Goal: Transaction & Acquisition: Purchase product/service

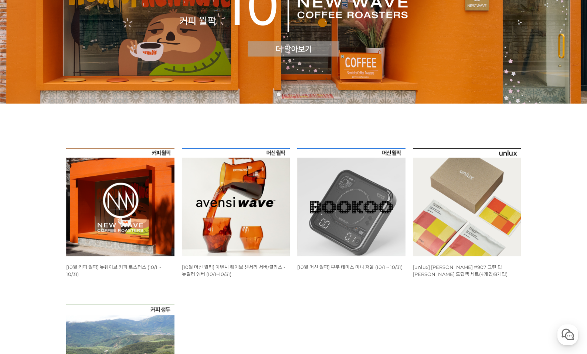
scroll to position [148, 0]
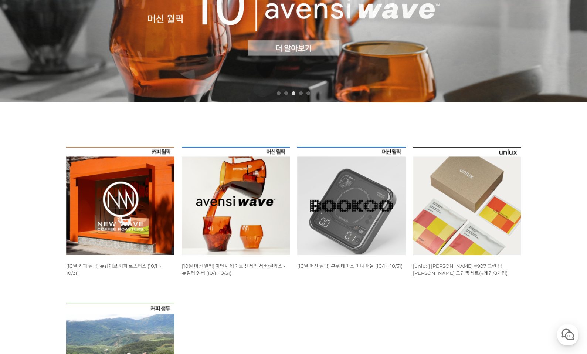
click at [370, 203] on img at bounding box center [351, 201] width 108 height 108
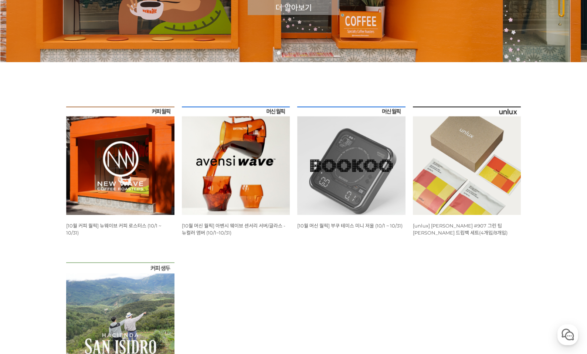
scroll to position [222, 0]
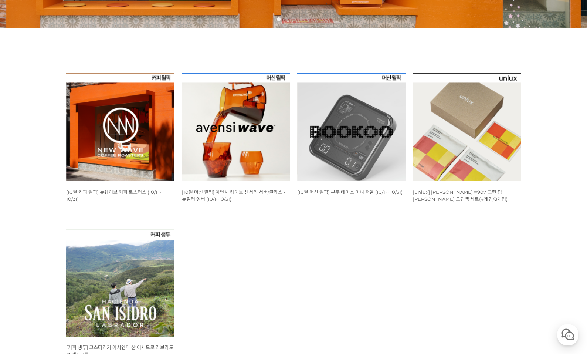
click at [258, 160] on img at bounding box center [236, 127] width 108 height 108
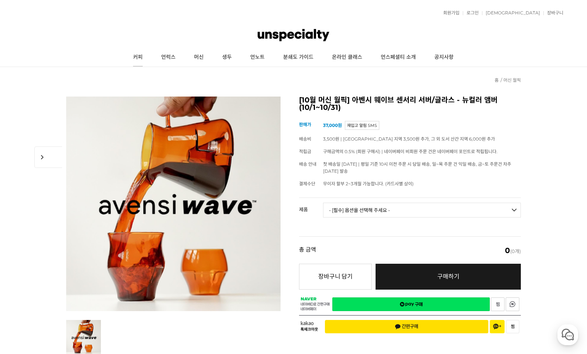
click at [142, 58] on link "커피" at bounding box center [138, 57] width 28 height 18
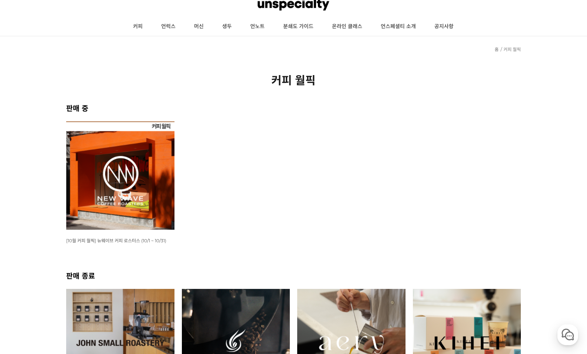
scroll to position [148, 0]
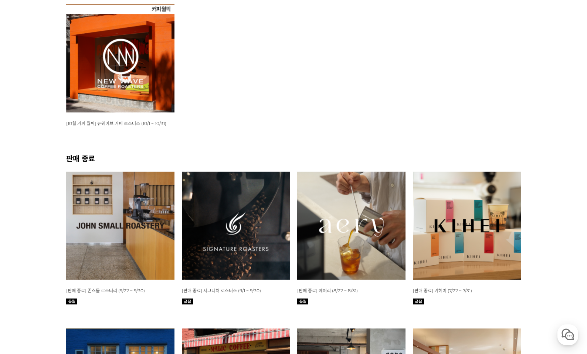
click at [156, 82] on img at bounding box center [120, 58] width 108 height 108
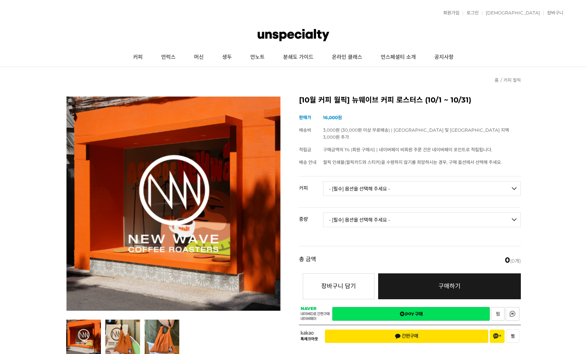
click at [401, 183] on select "- [필수] 옵션을 선택해 주세요 - ------------------- 언스페셜티 분쇄도 가이드 종이 받기 (주문 1건당 최대 1개 제공) …" at bounding box center [422, 188] width 198 height 15
click at [401, 181] on select "- [필수] 옵션을 선택해 주세요 - ------------------- 언스페셜티 분쇄도 가이드 종이 받기 (주문 1건당 최대 1개 제공) …" at bounding box center [422, 188] width 198 height 15
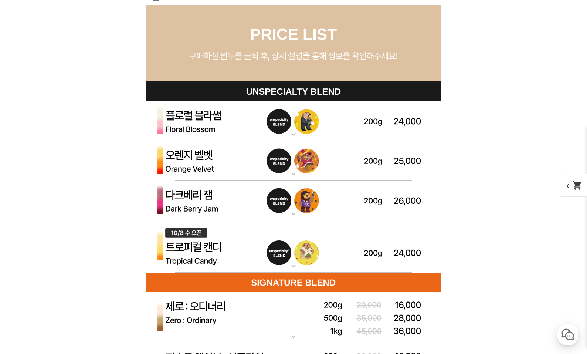
scroll to position [2107, 0]
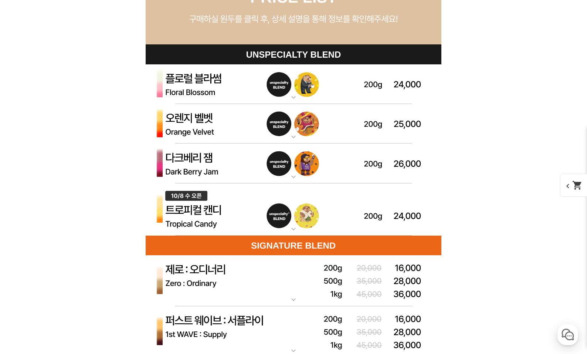
select select "*"
click at [365, 165] on img at bounding box center [294, 163] width 296 height 40
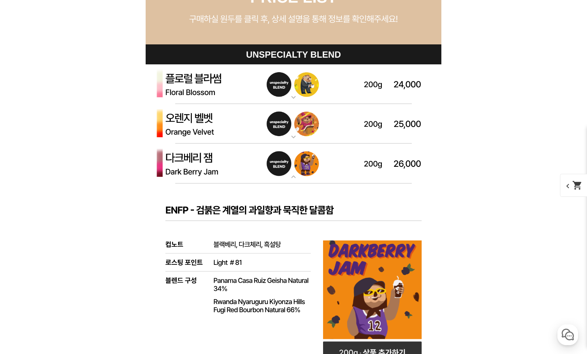
click at [390, 165] on img at bounding box center [294, 163] width 296 height 40
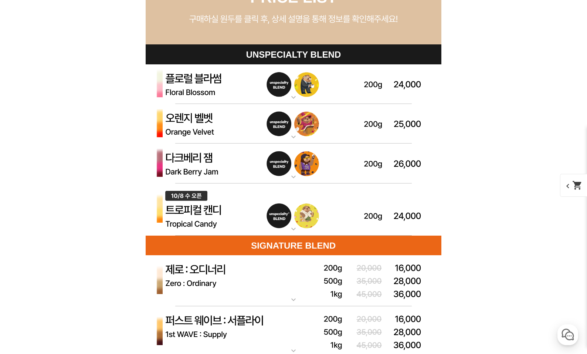
click at [401, 214] on img at bounding box center [294, 209] width 296 height 52
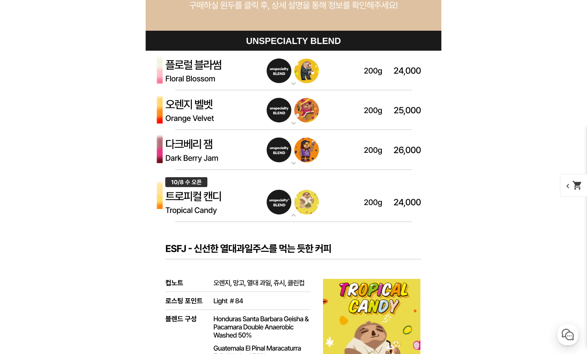
scroll to position [2144, 0]
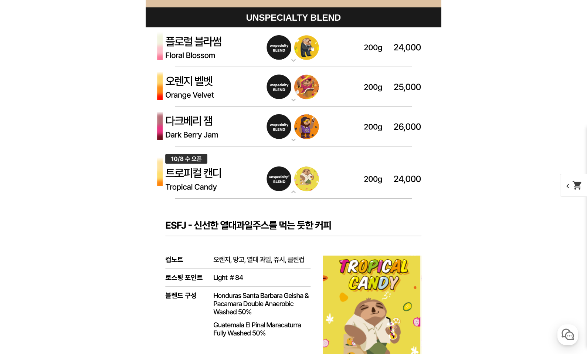
drag, startPoint x: 384, startPoint y: 160, endPoint x: 386, endPoint y: 167, distance: 7.0
click at [384, 161] on img at bounding box center [294, 172] width 296 height 52
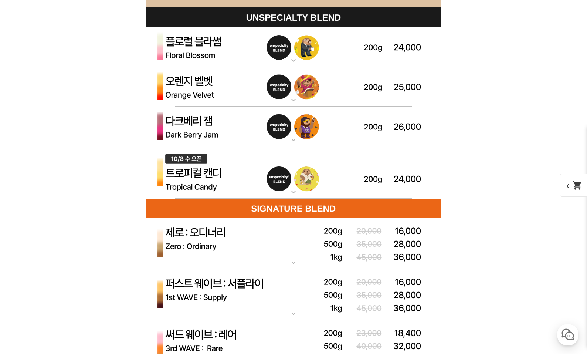
click at [378, 137] on img at bounding box center [294, 126] width 296 height 40
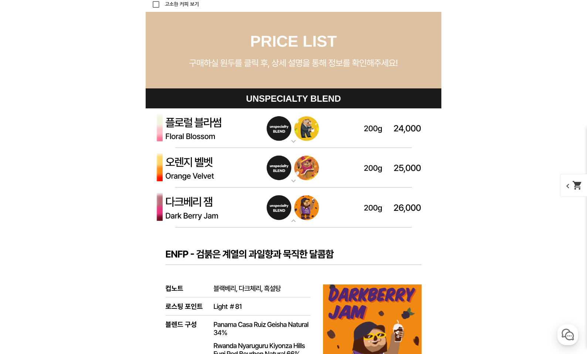
scroll to position [2070, 0]
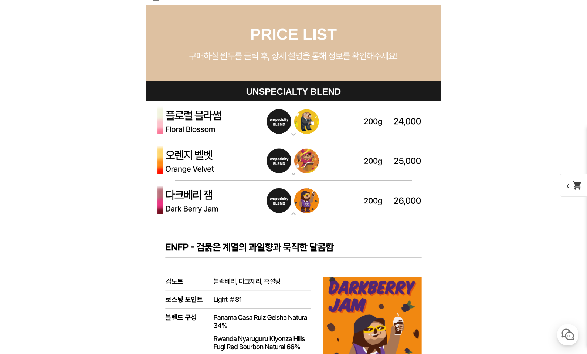
click at [418, 203] on img at bounding box center [294, 200] width 296 height 40
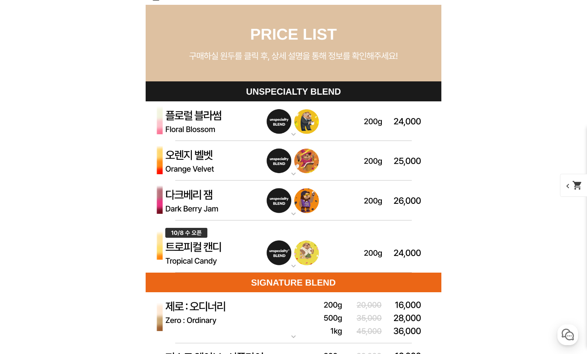
click at [373, 120] on img at bounding box center [294, 121] width 296 height 40
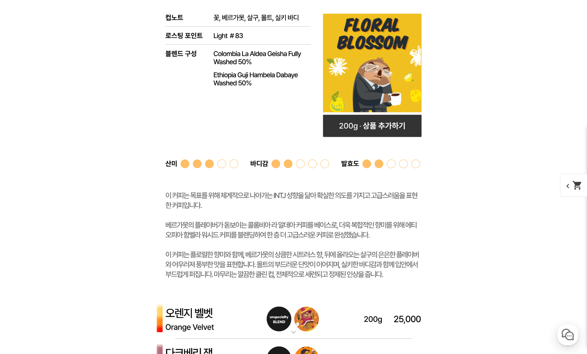
scroll to position [2255, 0]
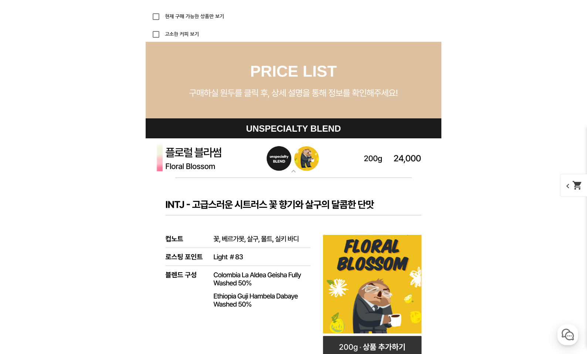
click at [403, 163] on img at bounding box center [294, 158] width 296 height 40
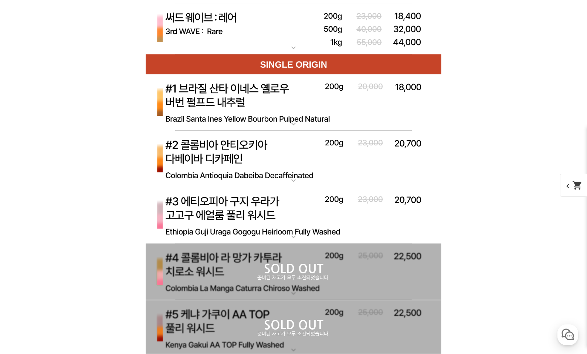
scroll to position [2513, 0]
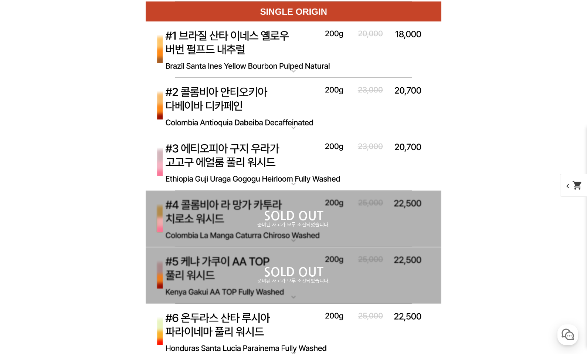
click at [395, 159] on img at bounding box center [294, 162] width 296 height 57
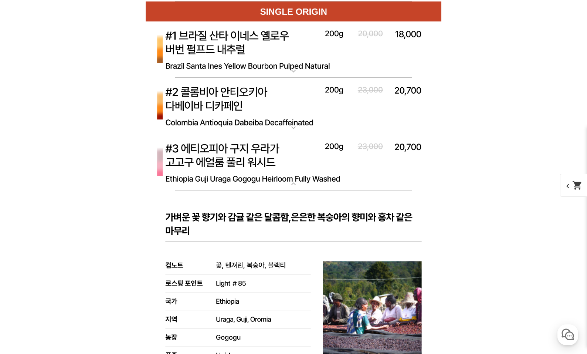
click at [397, 166] on img at bounding box center [294, 162] width 296 height 57
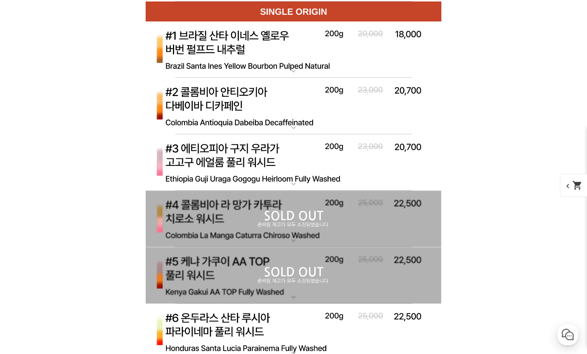
click at [368, 216] on p "SOLD OUT" at bounding box center [294, 216] width 296 height 12
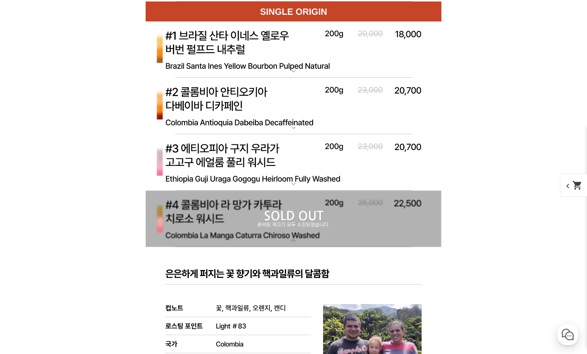
click at [371, 212] on p "SOLD OUT" at bounding box center [294, 216] width 296 height 12
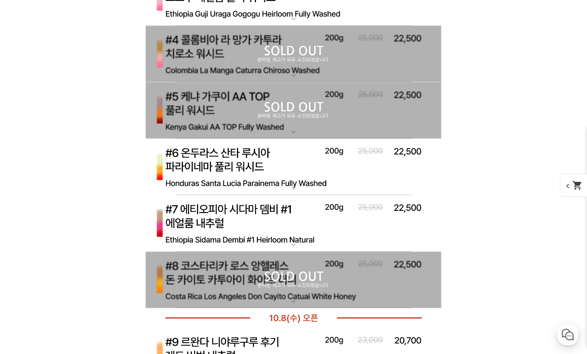
scroll to position [2698, 0]
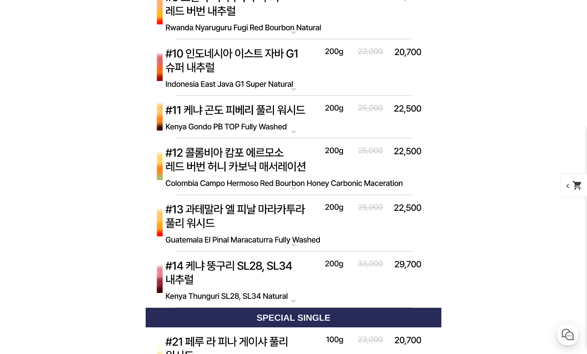
scroll to position [3031, 0]
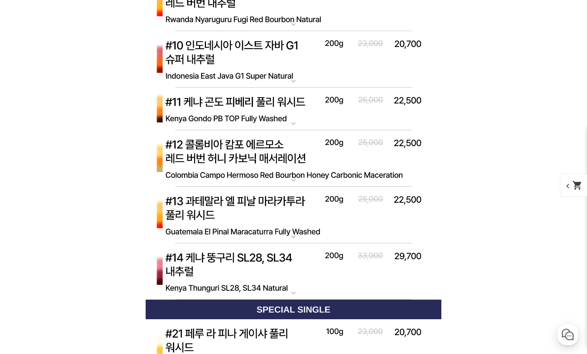
click at [360, 219] on img at bounding box center [294, 215] width 296 height 57
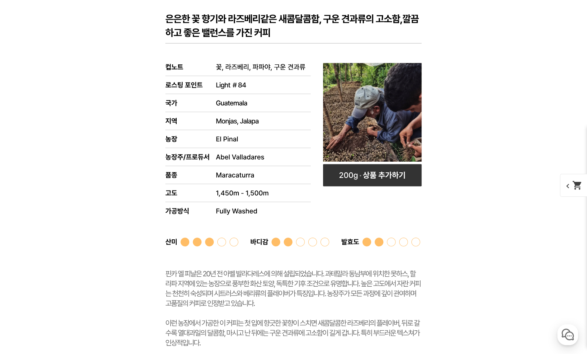
scroll to position [3290, 0]
